Goal: Navigation & Orientation: Find specific page/section

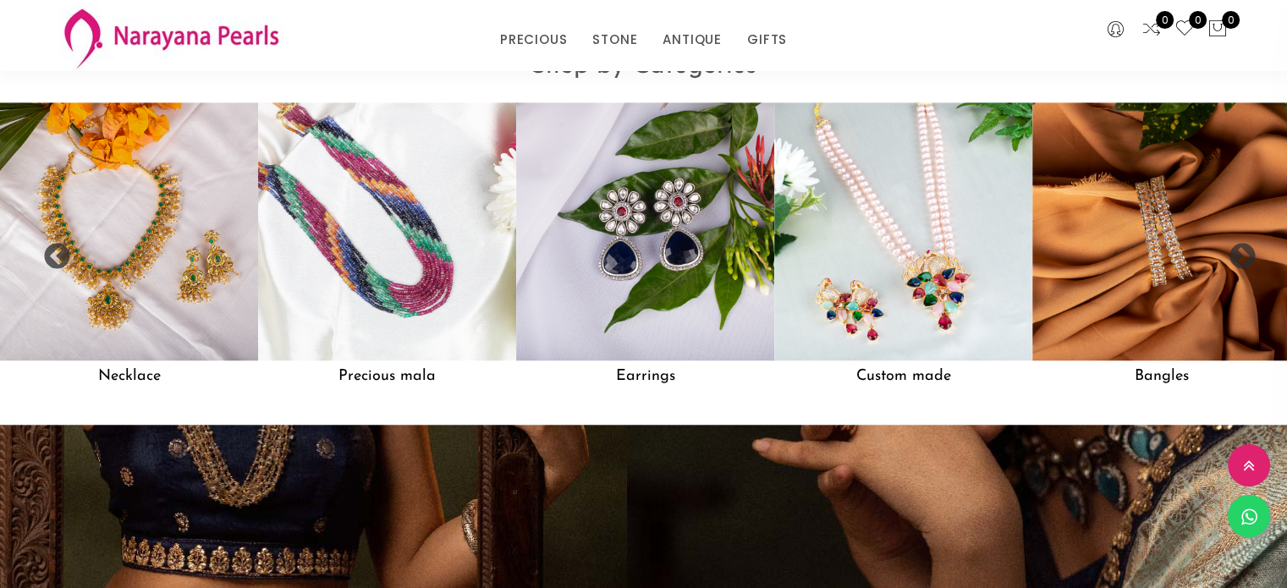
scroll to position [1515, 0]
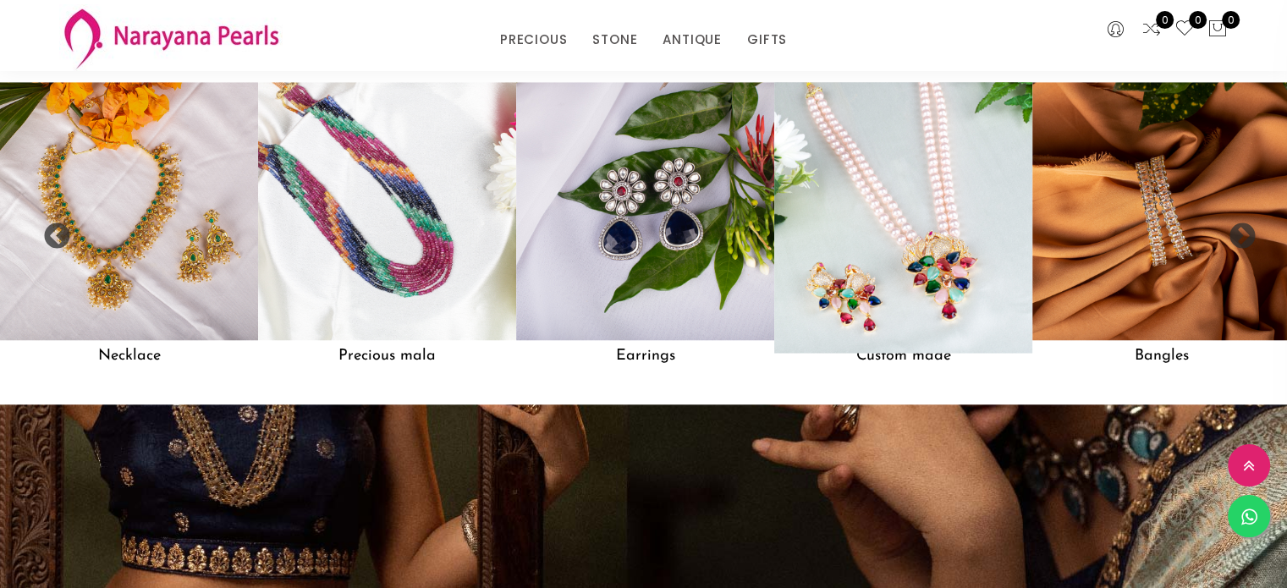
click at [954, 274] on img at bounding box center [904, 211] width 284 height 284
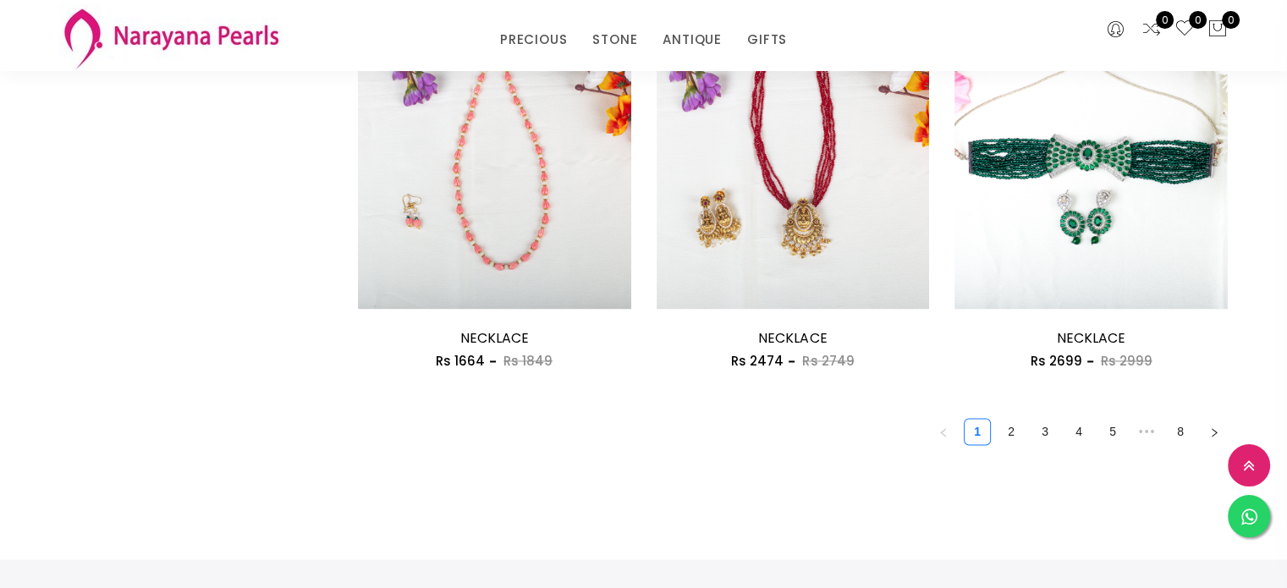
scroll to position [2378, 0]
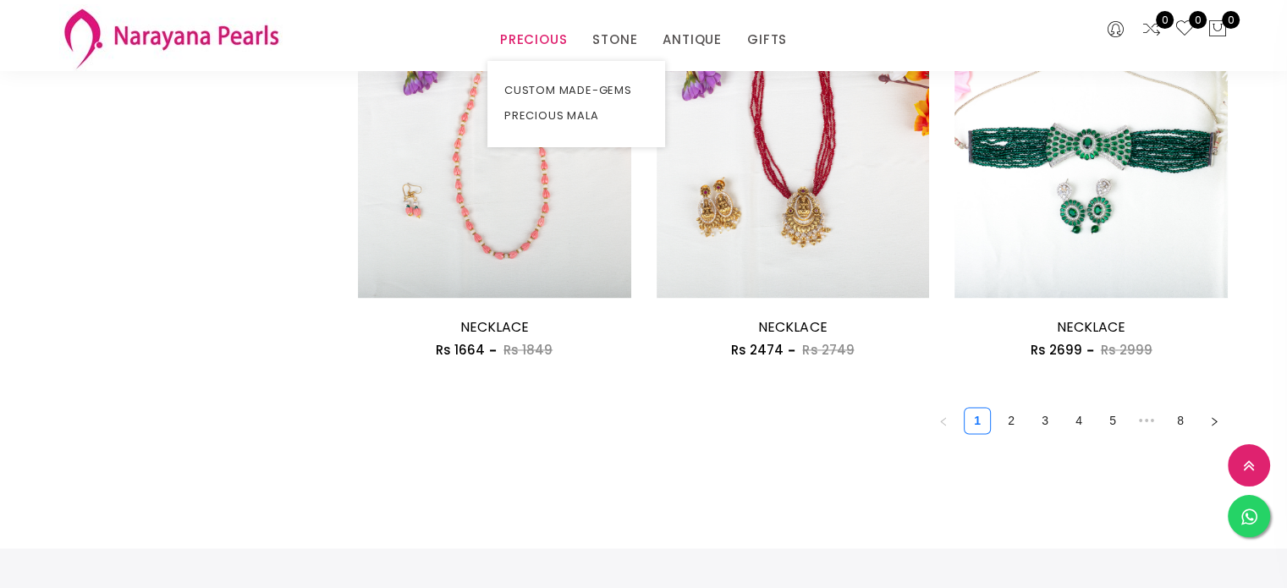
click at [531, 40] on link "PRECIOUS" at bounding box center [533, 39] width 67 height 25
click at [536, 112] on link "PRECIOUS MALA" at bounding box center [576, 115] width 144 height 25
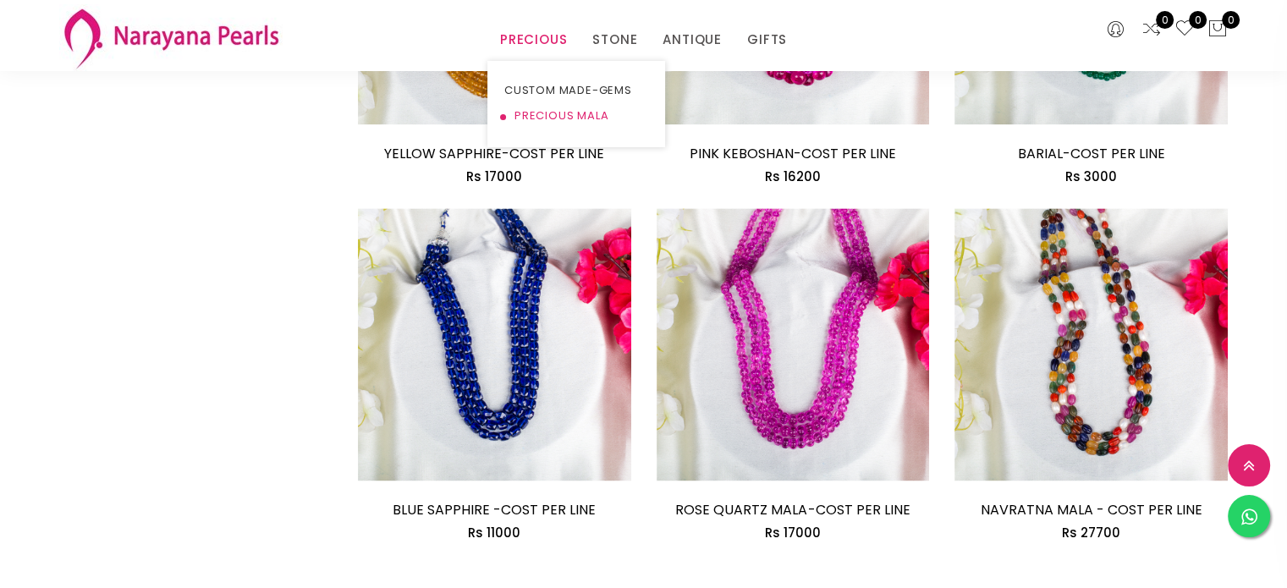
scroll to position [2378, 0]
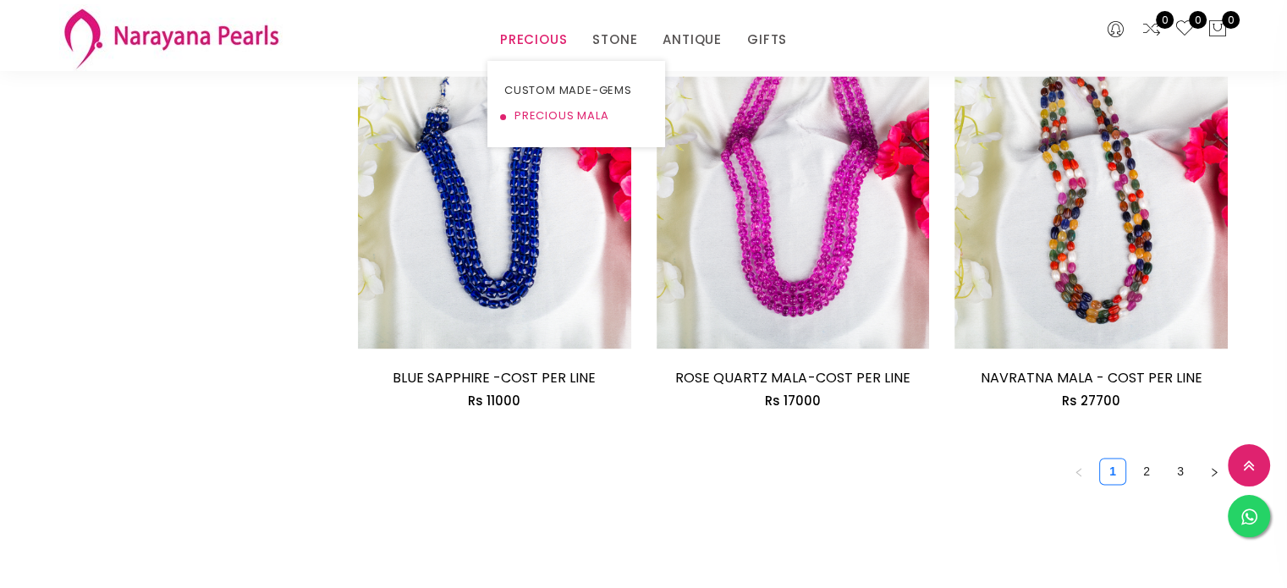
click at [528, 118] on link "PRECIOUS MALA" at bounding box center [576, 115] width 144 height 25
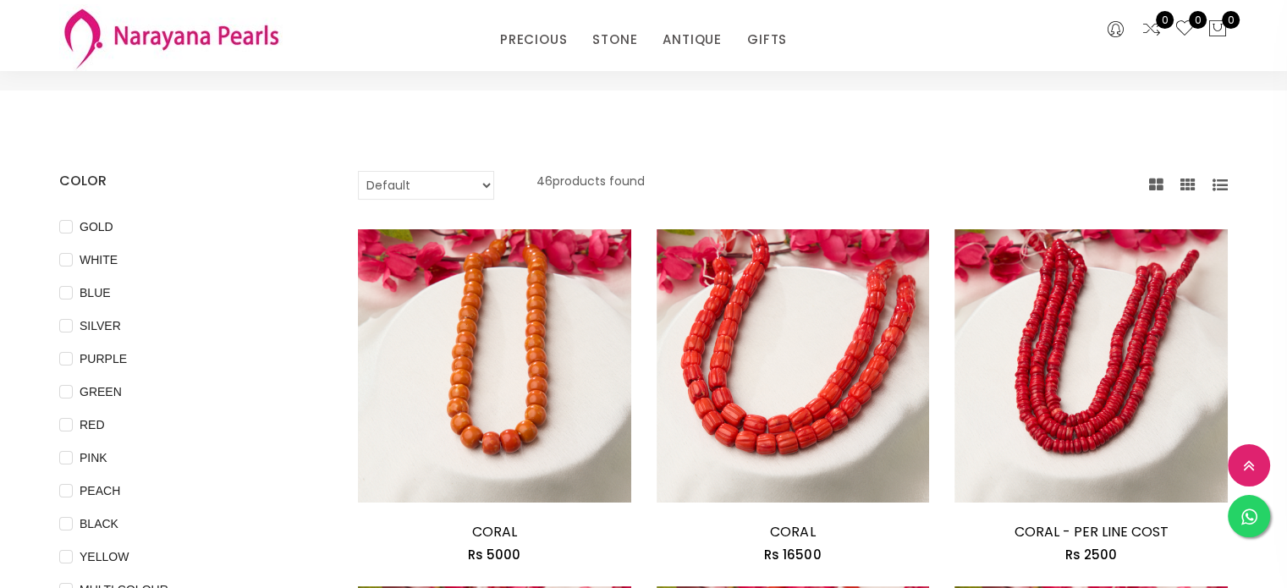
scroll to position [0, 0]
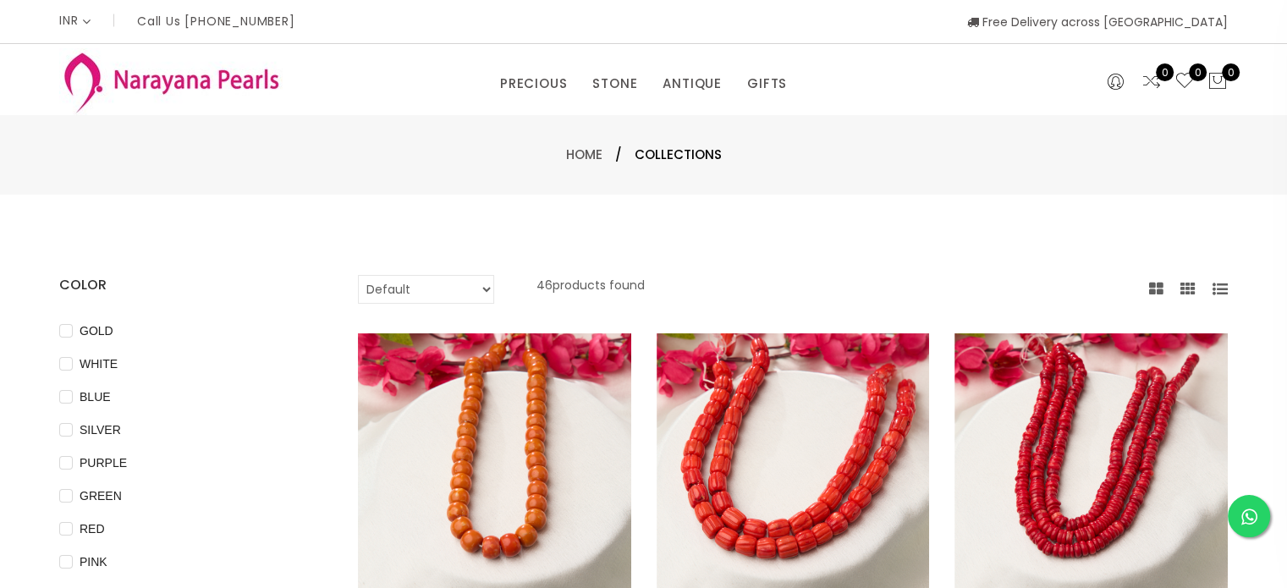
click at [481, 293] on select "Default Price - High to Low Price - Low to High" at bounding box center [426, 289] width 136 height 29
select select "priceHighToLow"
click at [358, 275] on select "Default Price - High to Low Price - Low to High" at bounding box center [426, 289] width 136 height 29
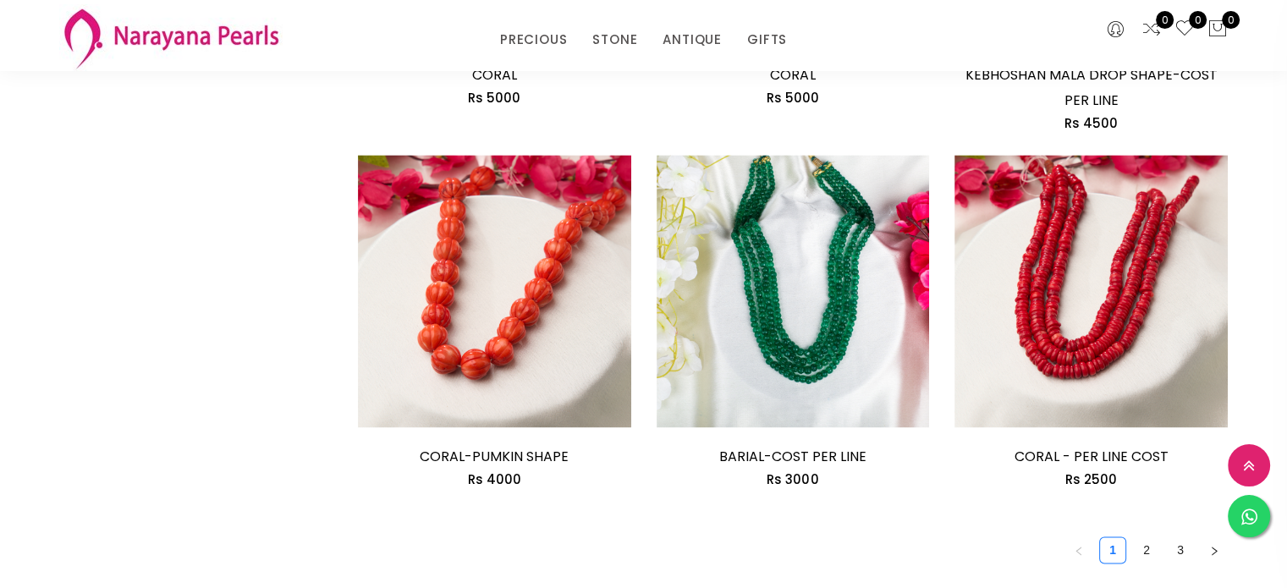
scroll to position [2334, 0]
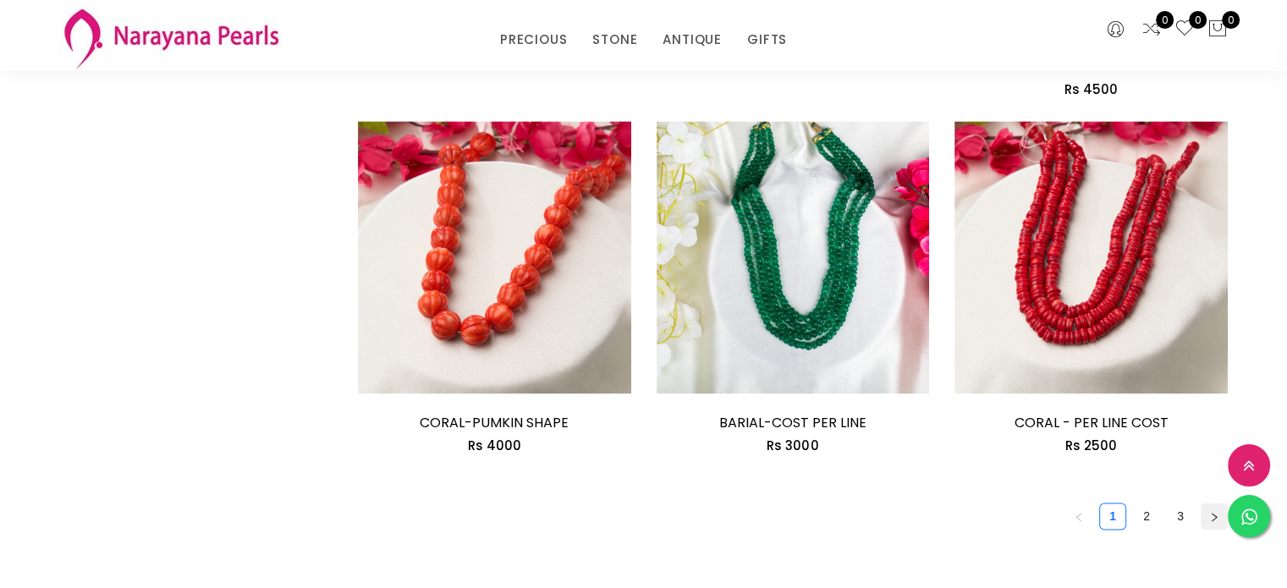
click at [1212, 516] on icon "right" at bounding box center [1214, 517] width 10 height 10
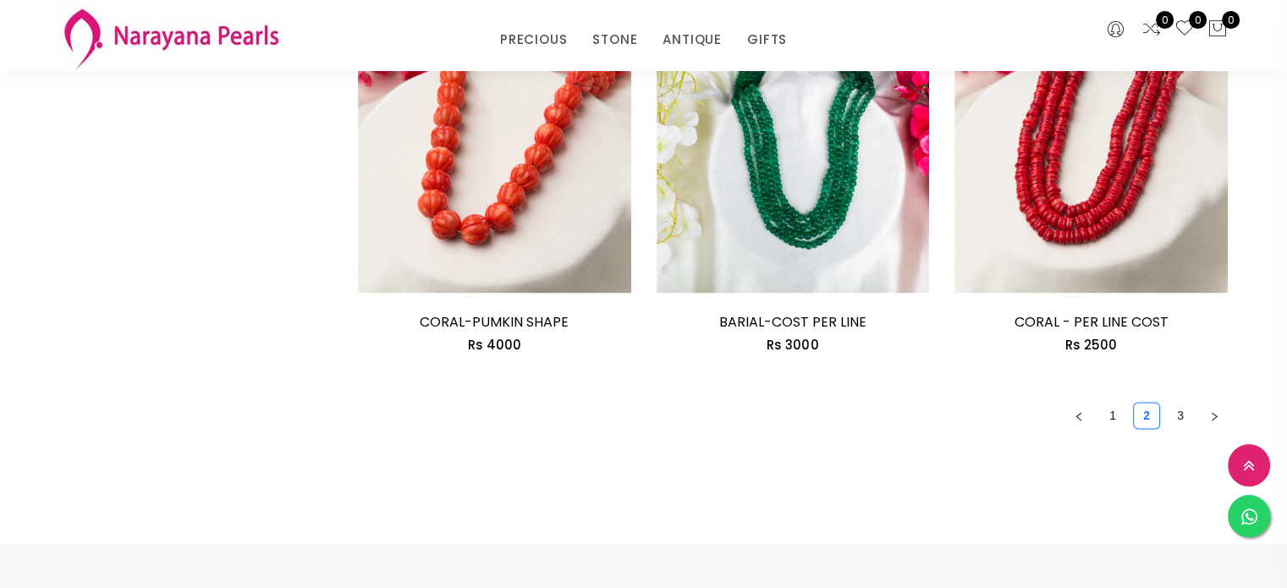
scroll to position [2447, 0]
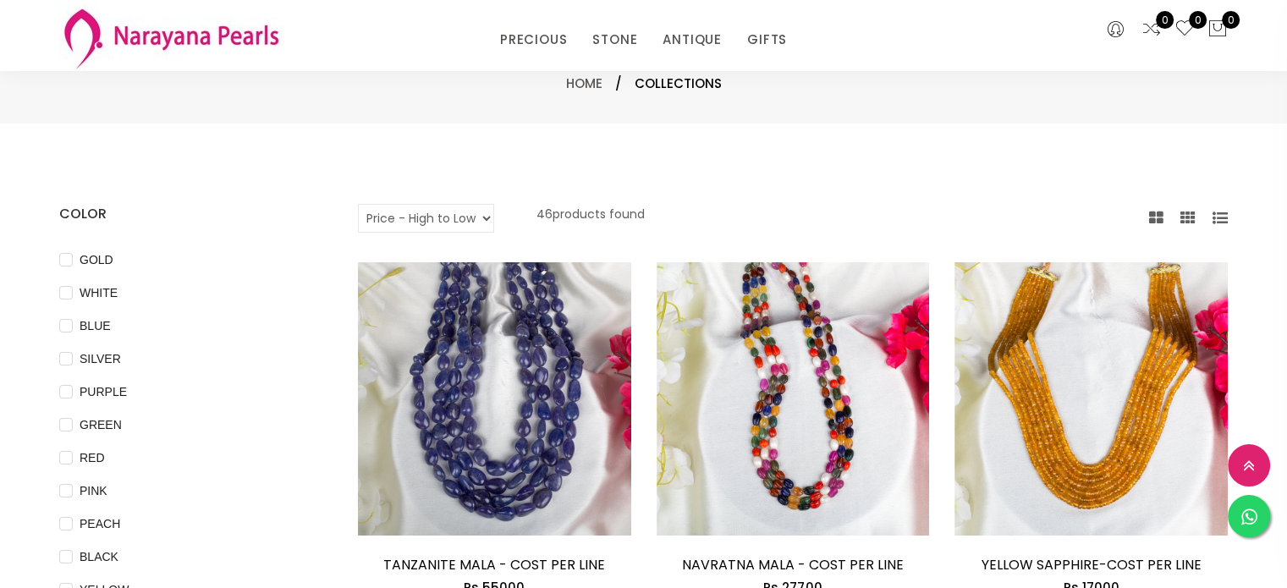
scroll to position [806, 0]
